Goal: Task Accomplishment & Management: Complete application form

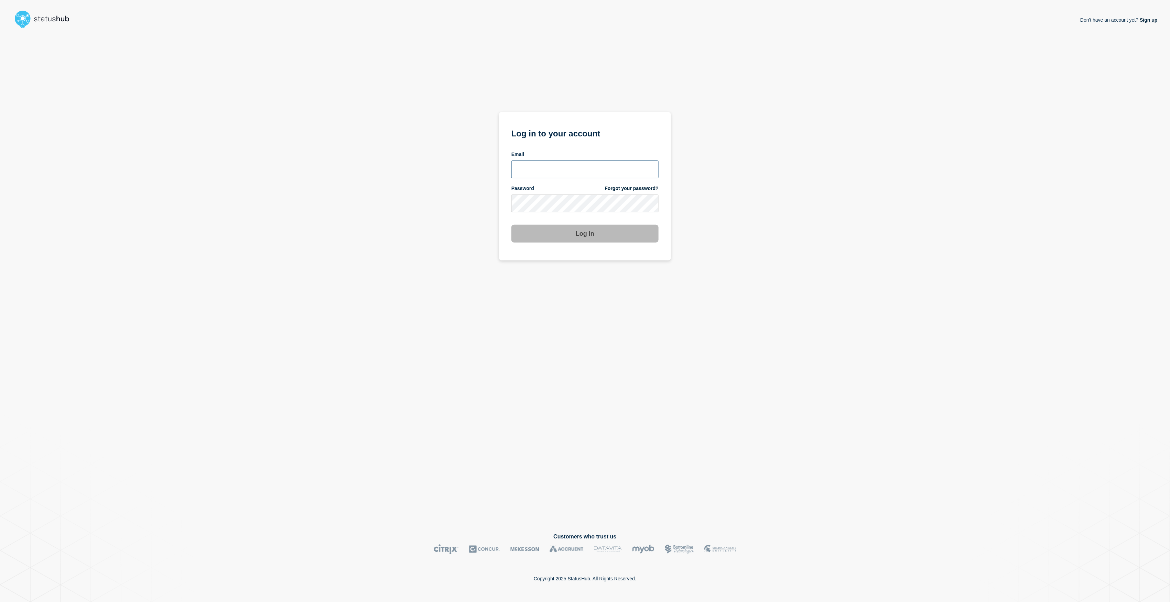
type input "[PERSON_NAME][EMAIL_ADDRESS][PERSON_NAME][DOMAIN_NAME]"
click at [568, 233] on button "Log in" at bounding box center [584, 234] width 147 height 18
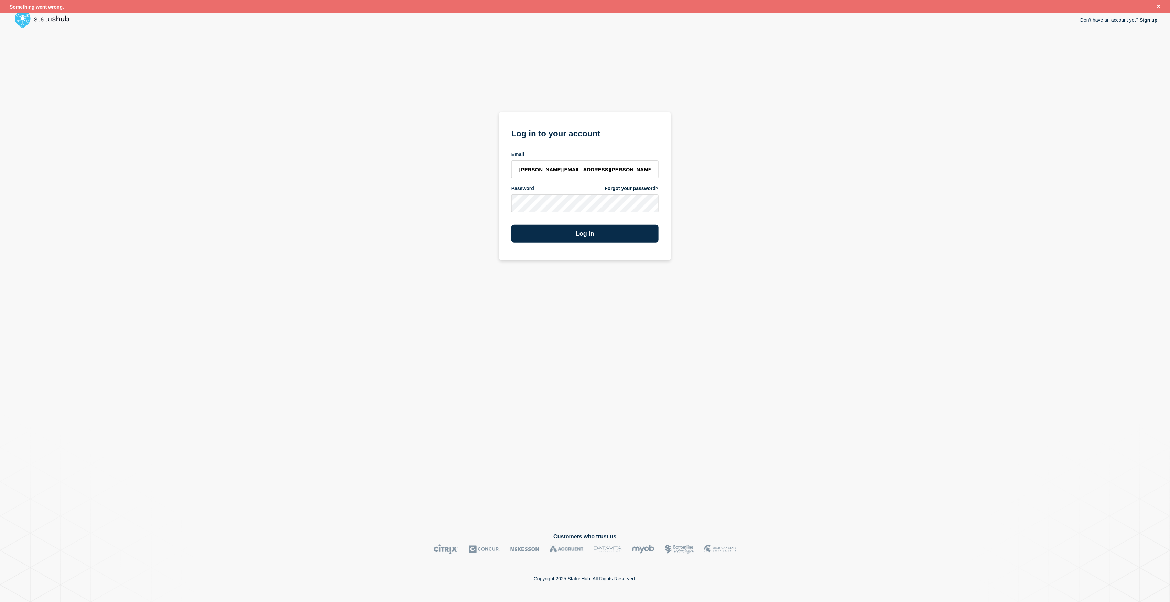
click at [568, 233] on button "Log in" at bounding box center [584, 234] width 147 height 18
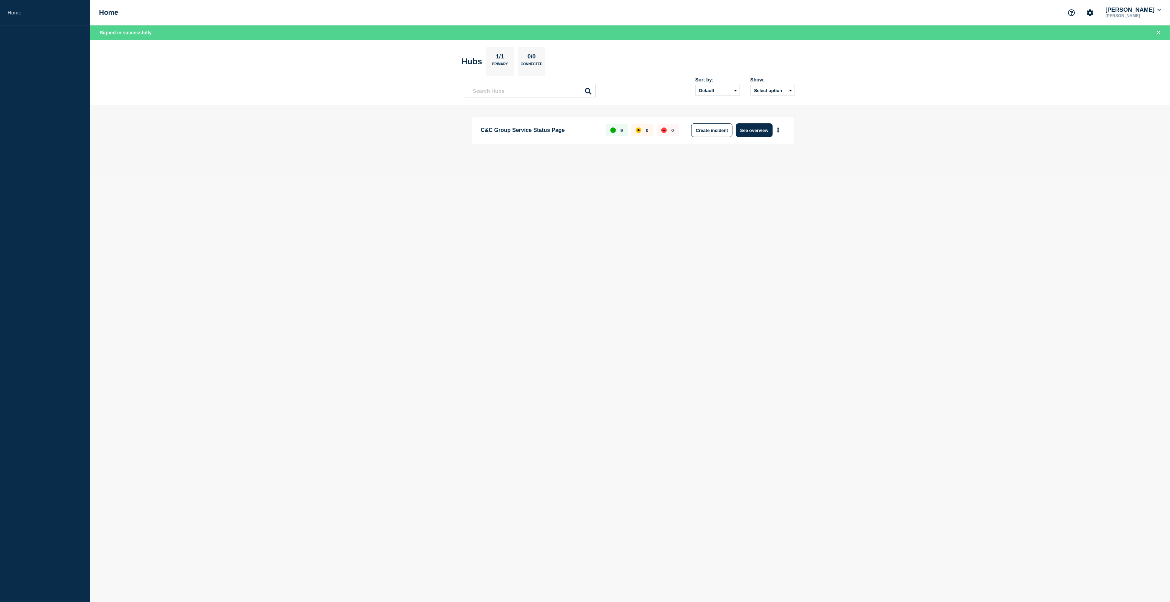
click at [720, 130] on button "Create incident" at bounding box center [711, 130] width 41 height 14
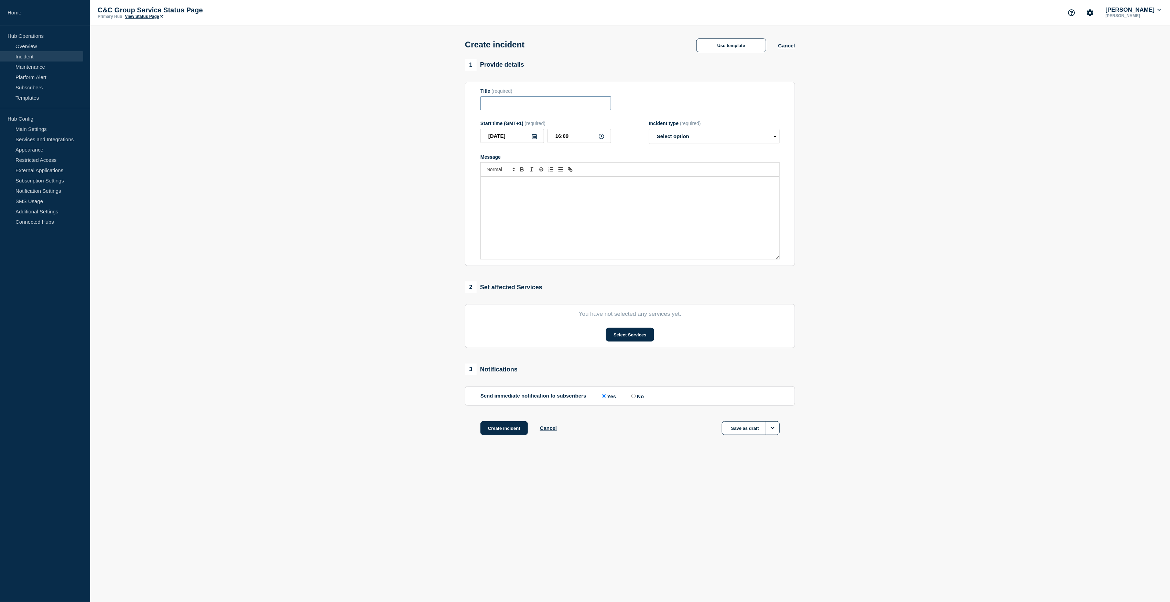
click at [512, 106] on input "Title" at bounding box center [545, 103] width 131 height 14
click at [518, 104] on input "ECOES API Performace" at bounding box center [545, 103] width 131 height 14
type input "ECOES API & GUI Performace"
click at [514, 192] on div "Message" at bounding box center [630, 218] width 298 height 83
drag, startPoint x: 519, startPoint y: 186, endPoint x: 479, endPoint y: 185, distance: 39.9
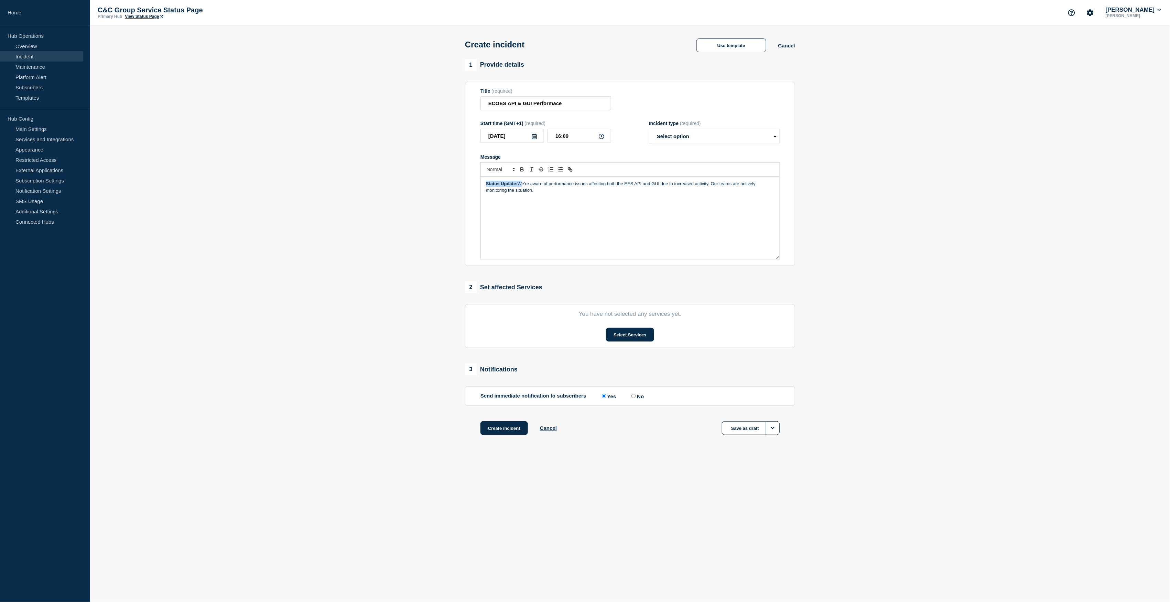
click at [479, 185] on section "Title (required) ECOES API & GUI Performace Start time (GMT+1) (required) [DATE…" at bounding box center [630, 174] width 330 height 185
click at [680, 143] on select "Select option Investigating Identified Monitoring" at bounding box center [714, 136] width 131 height 15
select select "monitoring"
click at [649, 131] on select "Select option Investigating Identified Monitoring" at bounding box center [714, 136] width 131 height 15
click at [646, 336] on button "Select Services" at bounding box center [630, 335] width 48 height 14
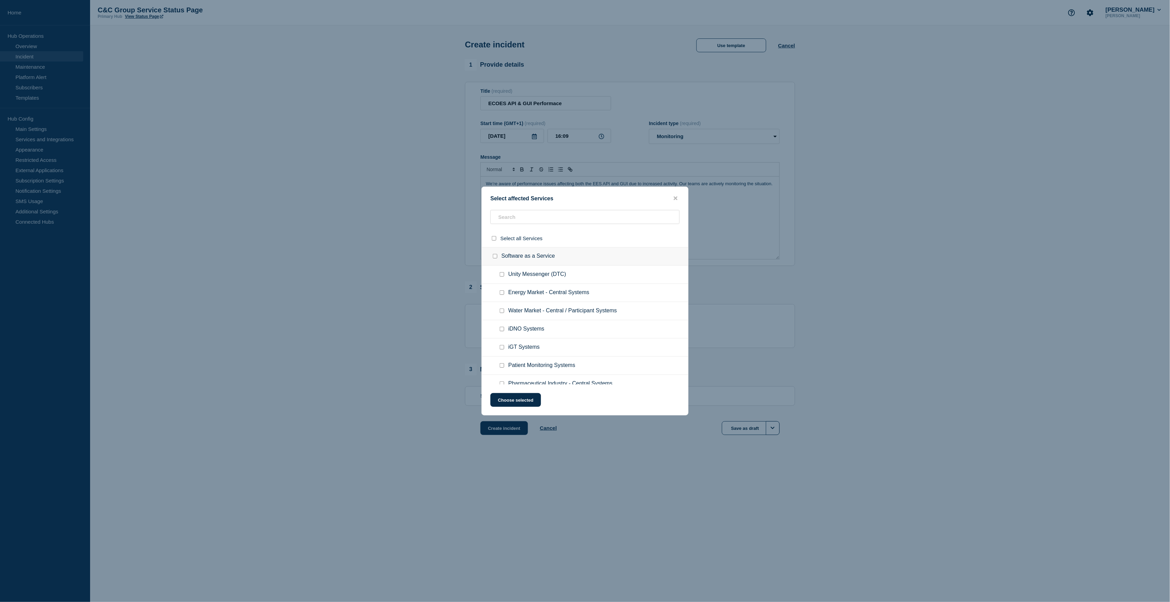
click at [549, 295] on span "Energy Market - Central Systems" at bounding box center [548, 293] width 81 height 7
click at [502, 293] on input "Energy Market - Central Systems checkbox" at bounding box center [502, 293] width 4 height 4
checkbox input "true"
click at [524, 404] on button "Choose selected" at bounding box center [515, 400] width 51 height 14
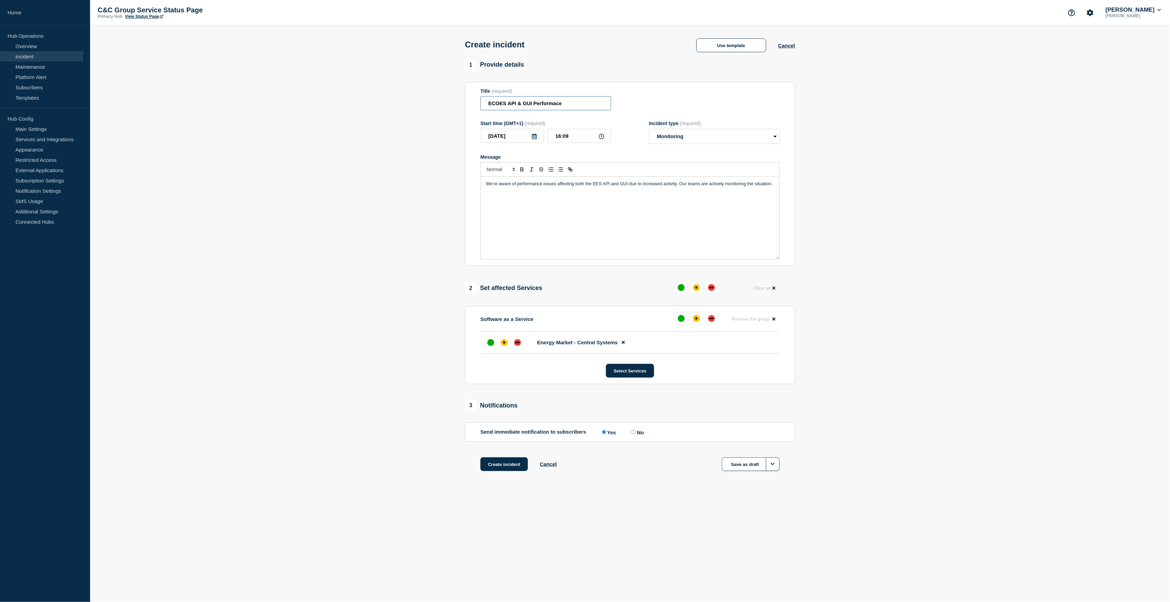
drag, startPoint x: 581, startPoint y: 106, endPoint x: 483, endPoint y: 112, distance: 97.8
click at [483, 110] on input "ECOES API & GUI Performace" at bounding box center [545, 103] width 131 height 14
click at [702, 93] on div "Title (required) ECOES API & GUI Performace" at bounding box center [629, 99] width 299 height 22
click at [496, 471] on button "Create incident" at bounding box center [503, 465] width 47 height 14
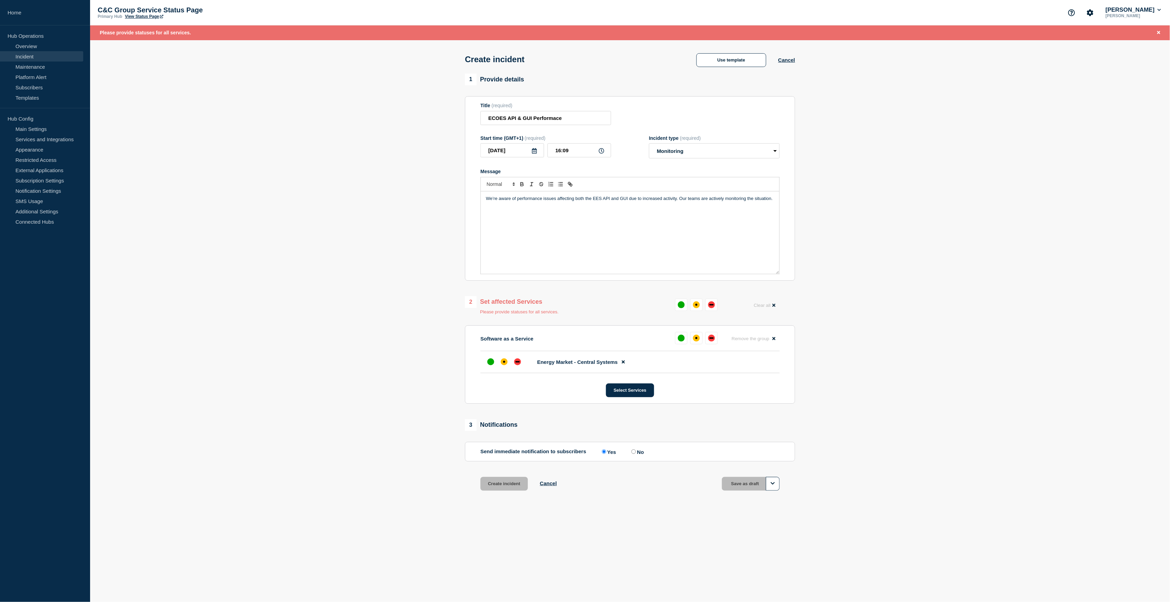
click at [695, 306] on div "affected" at bounding box center [696, 305] width 7 height 7
click at [514, 483] on button "Create incident" at bounding box center [503, 479] width 47 height 14
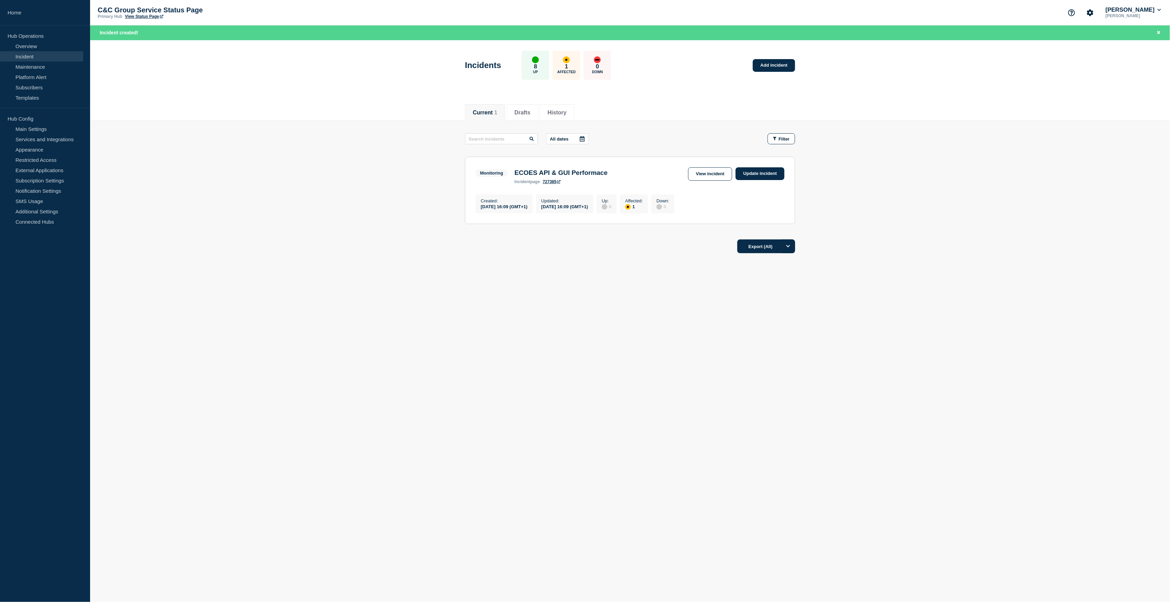
click at [725, 179] on link "View incident" at bounding box center [710, 173] width 44 height 13
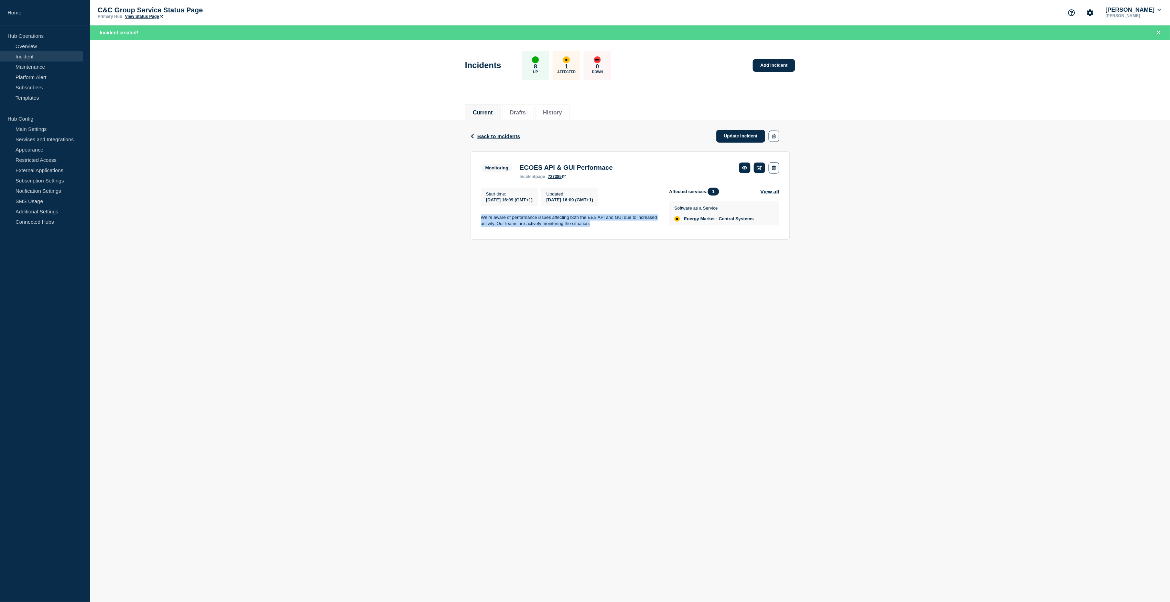
drag, startPoint x: 599, startPoint y: 230, endPoint x: 482, endPoint y: 217, distance: 117.3
click at [482, 217] on div "Start time : [DATE] 16:09 (GMT+1) Updated : [DATE] 16:09 (GMT+1) We’re aware of…" at bounding box center [575, 208] width 188 height 41
copy p "We’re aware of performance issues affecting both the EES API and GUI due to inc…"
click at [1157, 9] on icon at bounding box center [1159, 10] width 4 height 4
click at [1013, 199] on div "Back Back to Incidents Update incident Monitoring ECOES API & GUI Performace St…" at bounding box center [630, 185] width 1080 height 129
